Goal: Task Accomplishment & Management: Manage account settings

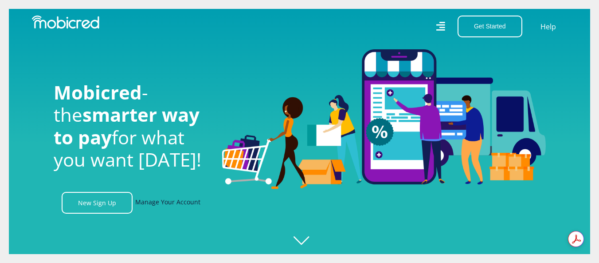
click at [166, 206] on link "Manage Your Account" at bounding box center [167, 203] width 65 height 22
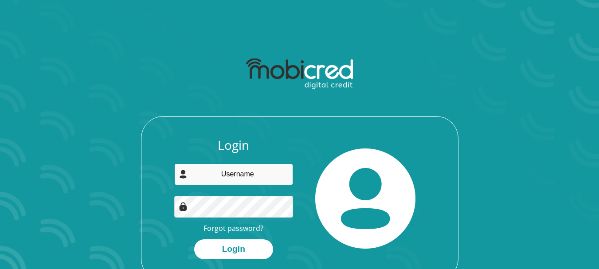
click at [220, 172] on input "email" at bounding box center [233, 175] width 119 height 22
type input "isabelnbq@gmail.com"
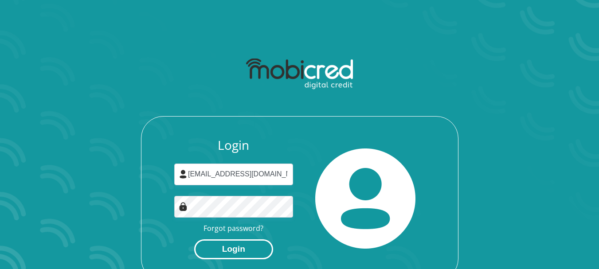
click at [225, 252] on button "Login" at bounding box center [233, 250] width 79 height 20
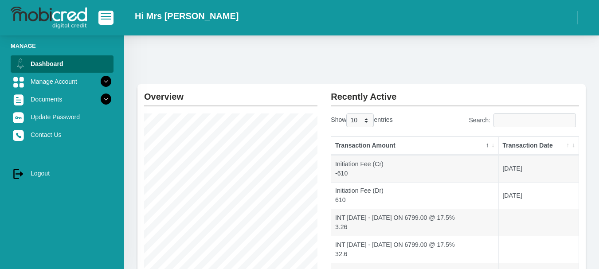
click at [567, 146] on th "Transaction Date" at bounding box center [539, 146] width 80 height 19
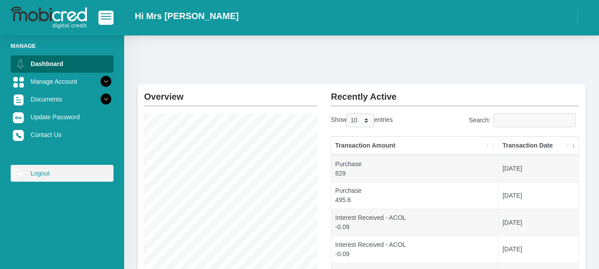
click at [48, 174] on link "log out Logout" at bounding box center [62, 173] width 103 height 17
